Goal: Information Seeking & Learning: Learn about a topic

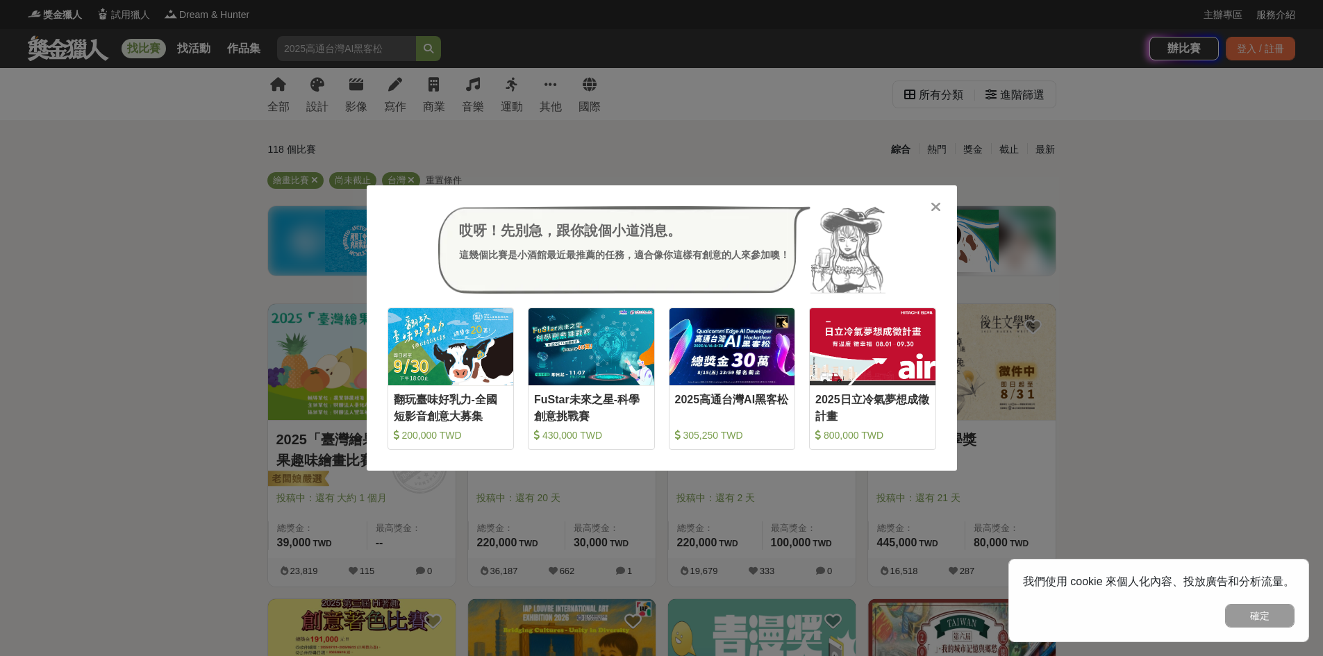
click at [934, 207] on icon at bounding box center [936, 207] width 10 height 14
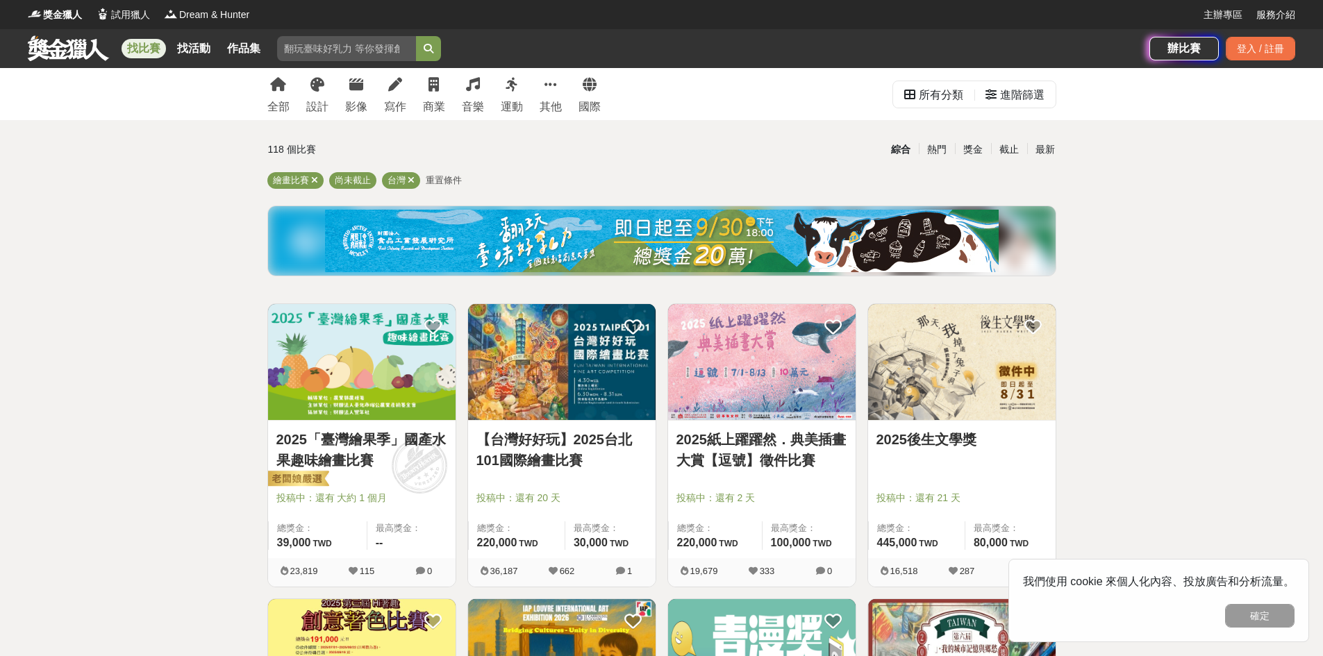
click at [345, 461] on link "2025「臺灣繪果季」國產水果趣味繪畫比賽" at bounding box center [361, 450] width 171 height 42
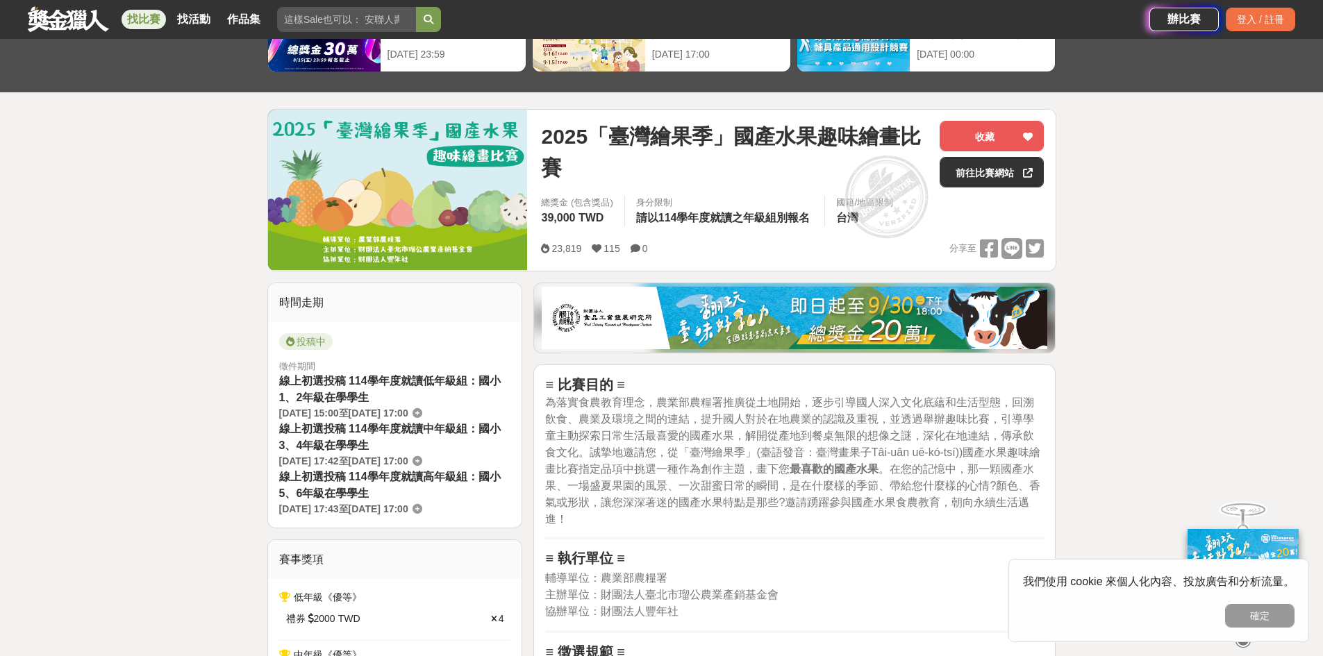
scroll to position [278, 0]
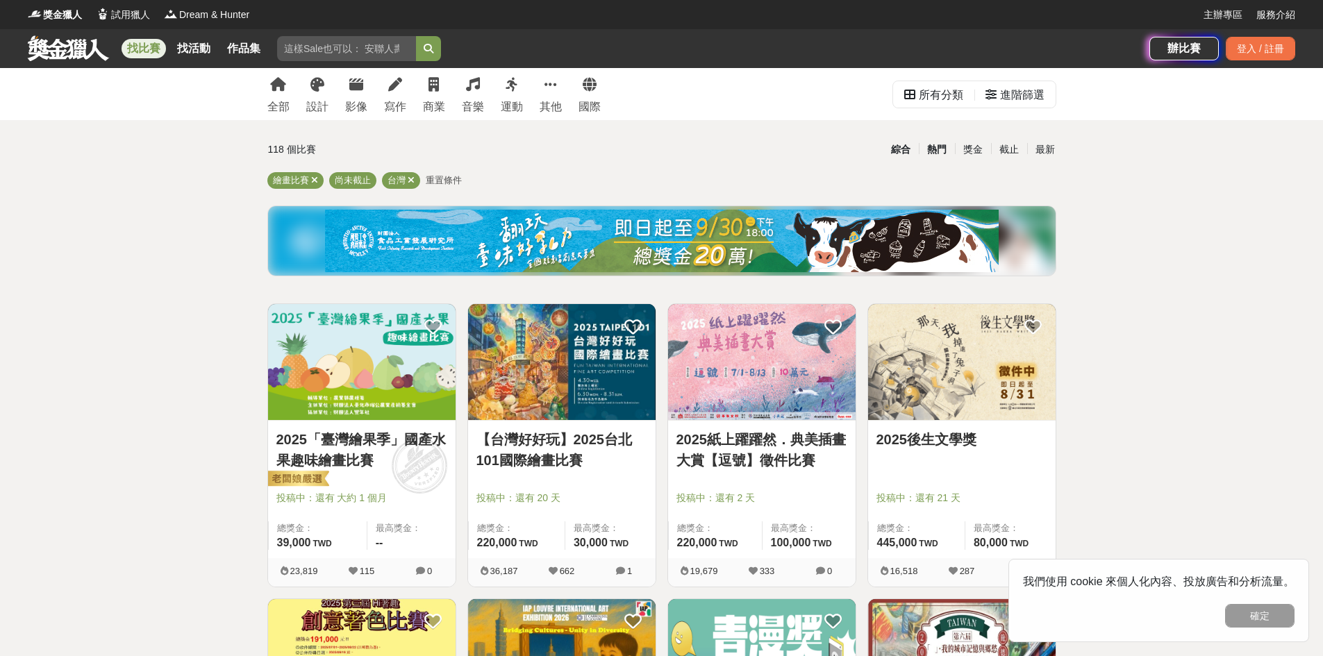
click at [950, 147] on div "熱門" at bounding box center [937, 150] width 36 height 24
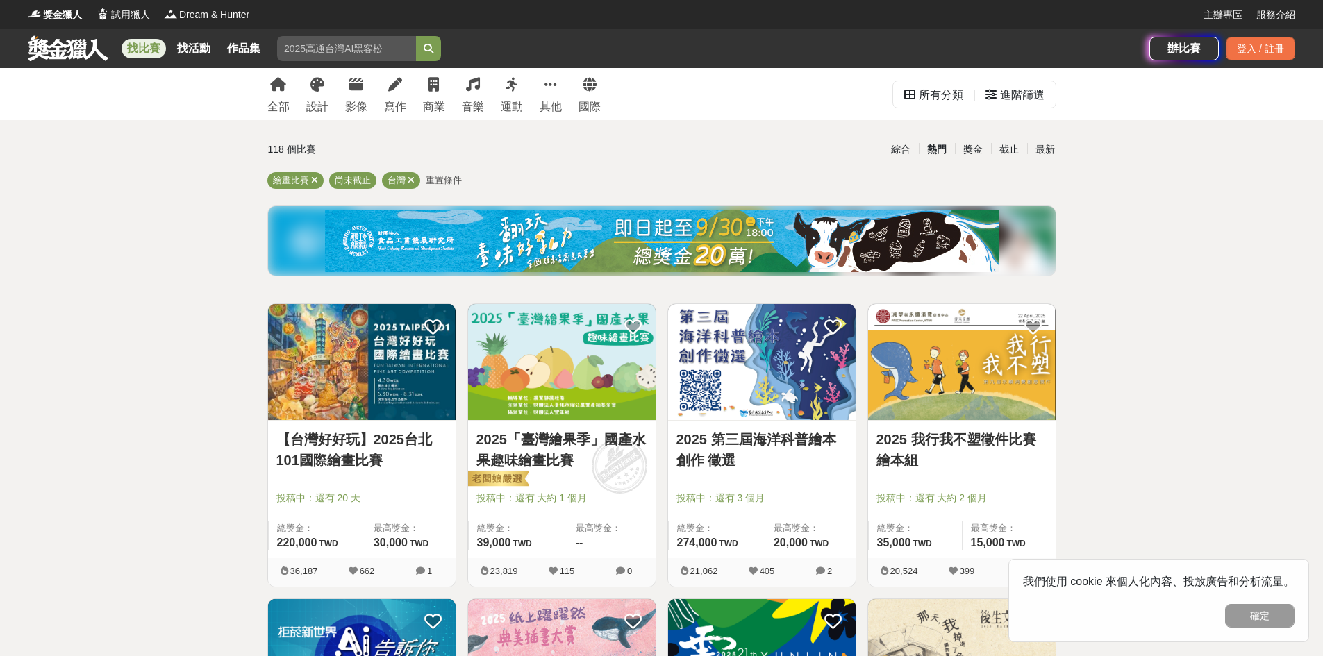
click at [791, 263] on img at bounding box center [662, 241] width 674 height 63
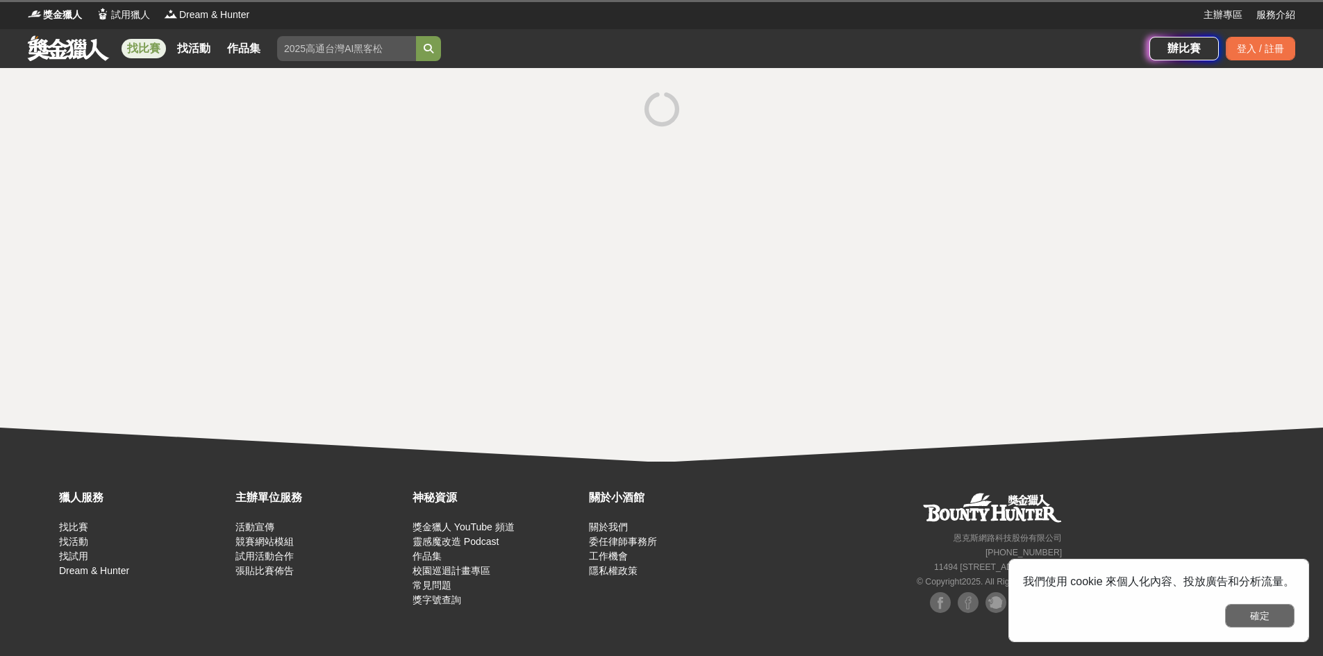
click at [1281, 621] on button "確定" at bounding box center [1259, 616] width 69 height 24
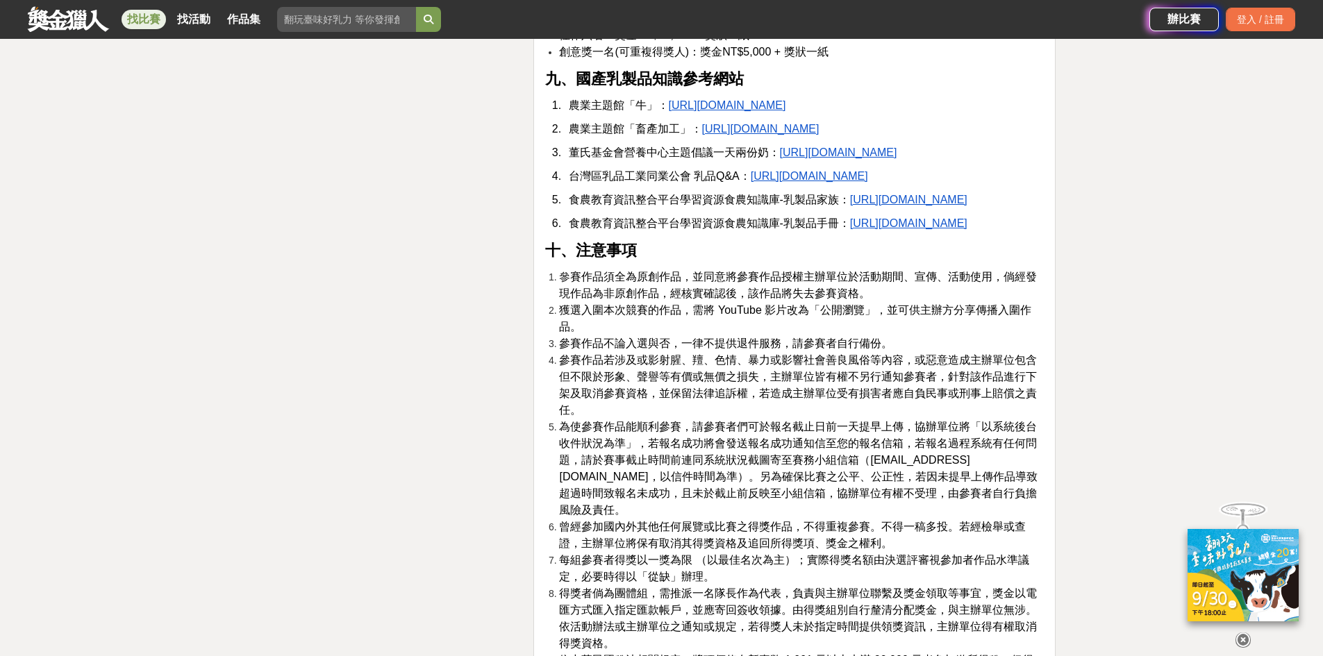
scroll to position [2570, 0]
